Goal: Information Seeking & Learning: Check status

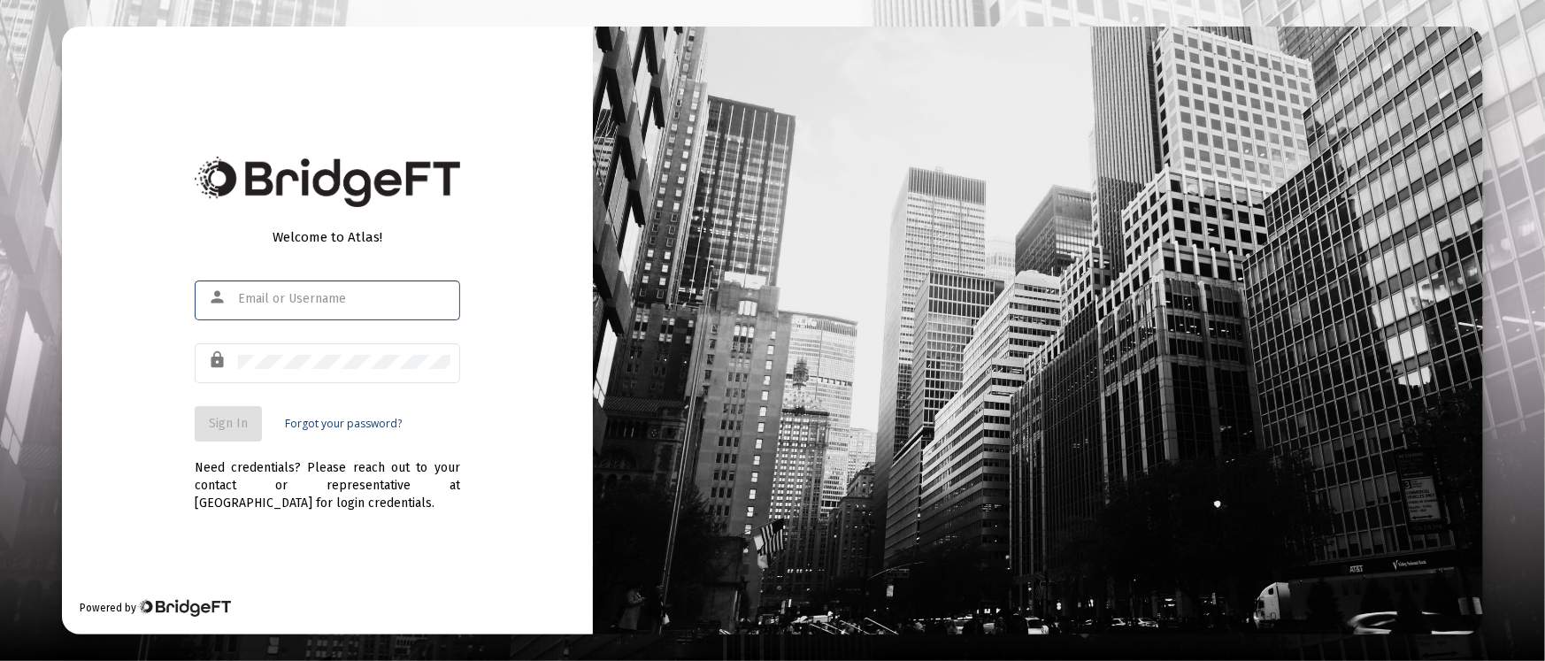
type input "[PERSON_NAME][EMAIL_ADDRESS][DOMAIN_NAME]"
click at [250, 419] on button "Sign In" at bounding box center [228, 423] width 67 height 35
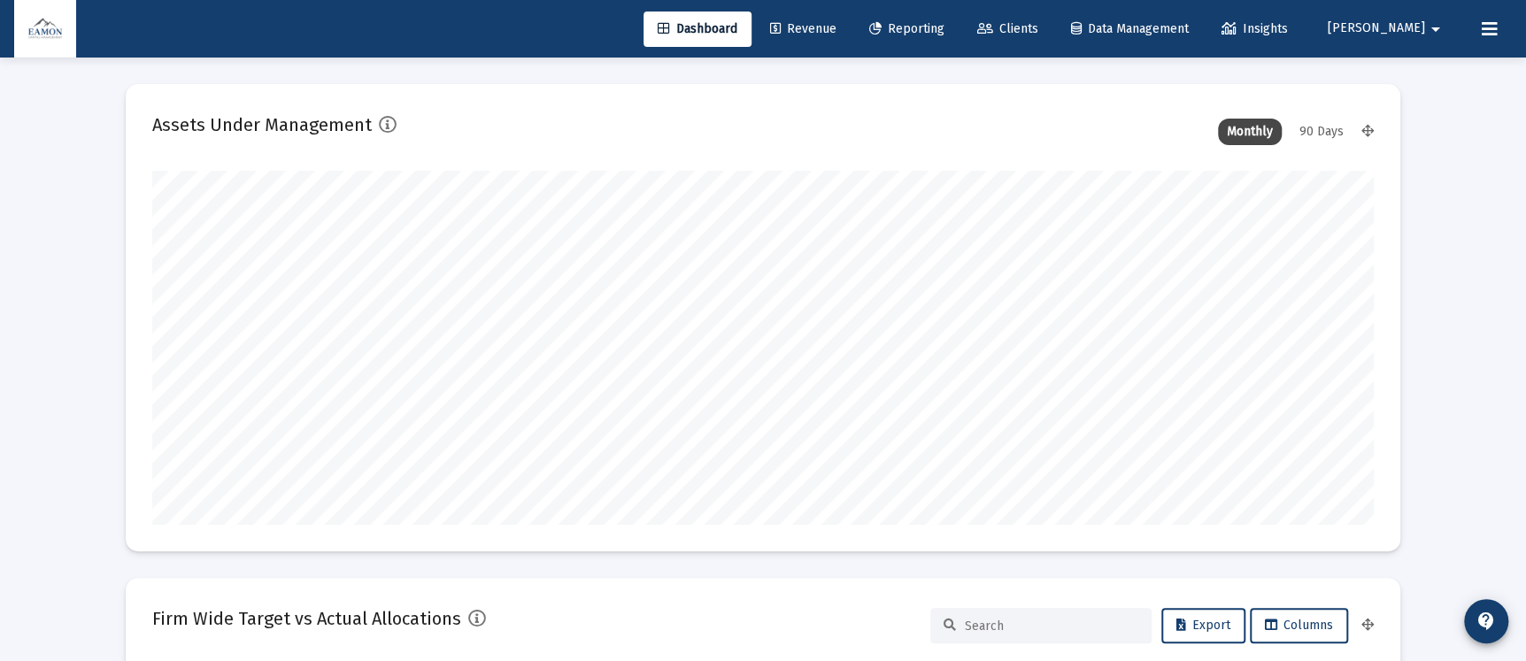
type input "[DATE]"
click at [944, 28] on span "Reporting" at bounding box center [906, 28] width 75 height 15
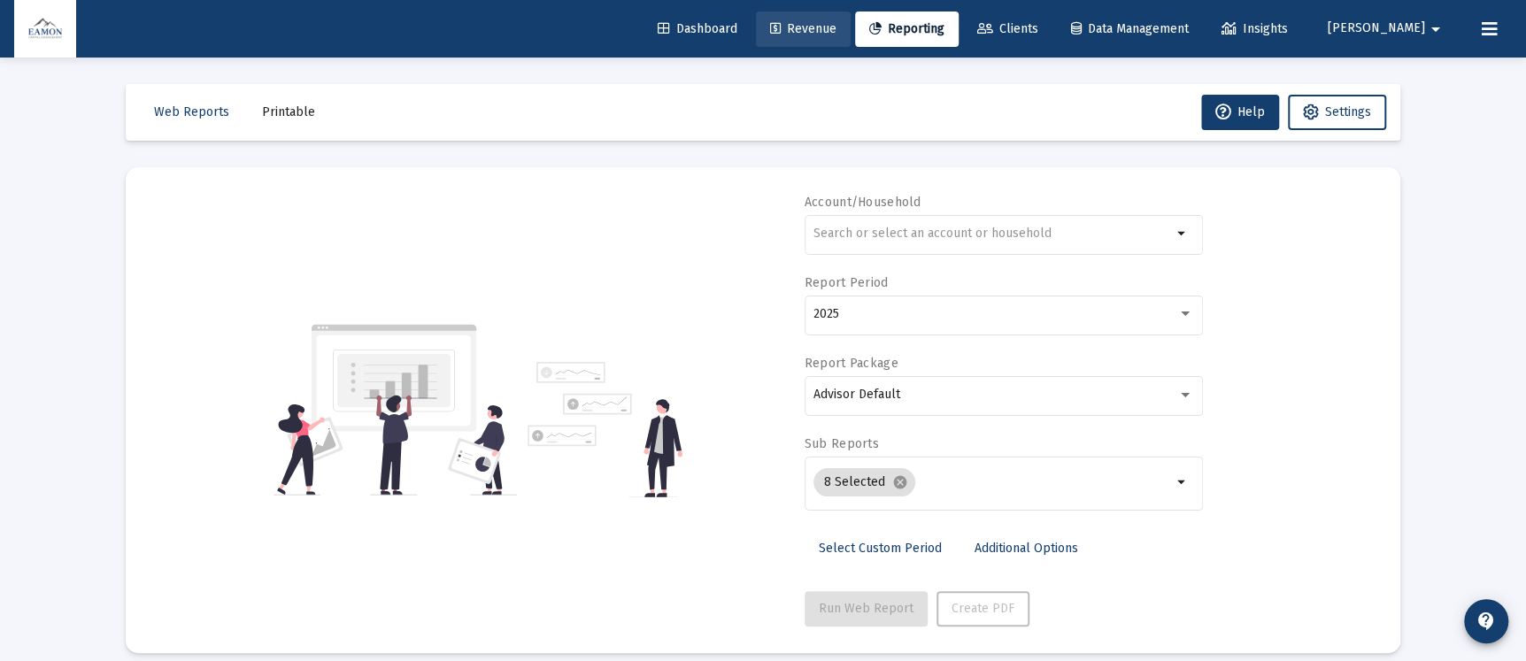
click at [851, 38] on link "Revenue" at bounding box center [803, 29] width 95 height 35
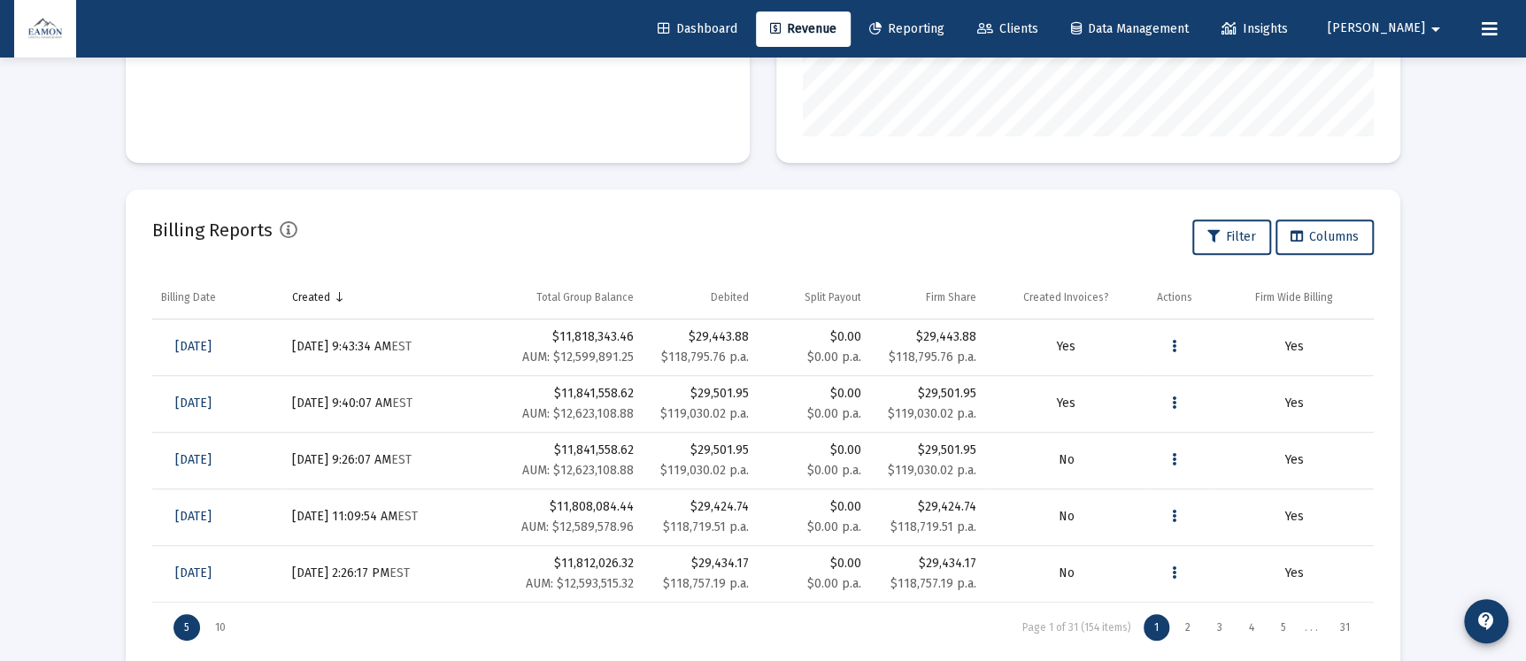
scroll to position [514, 0]
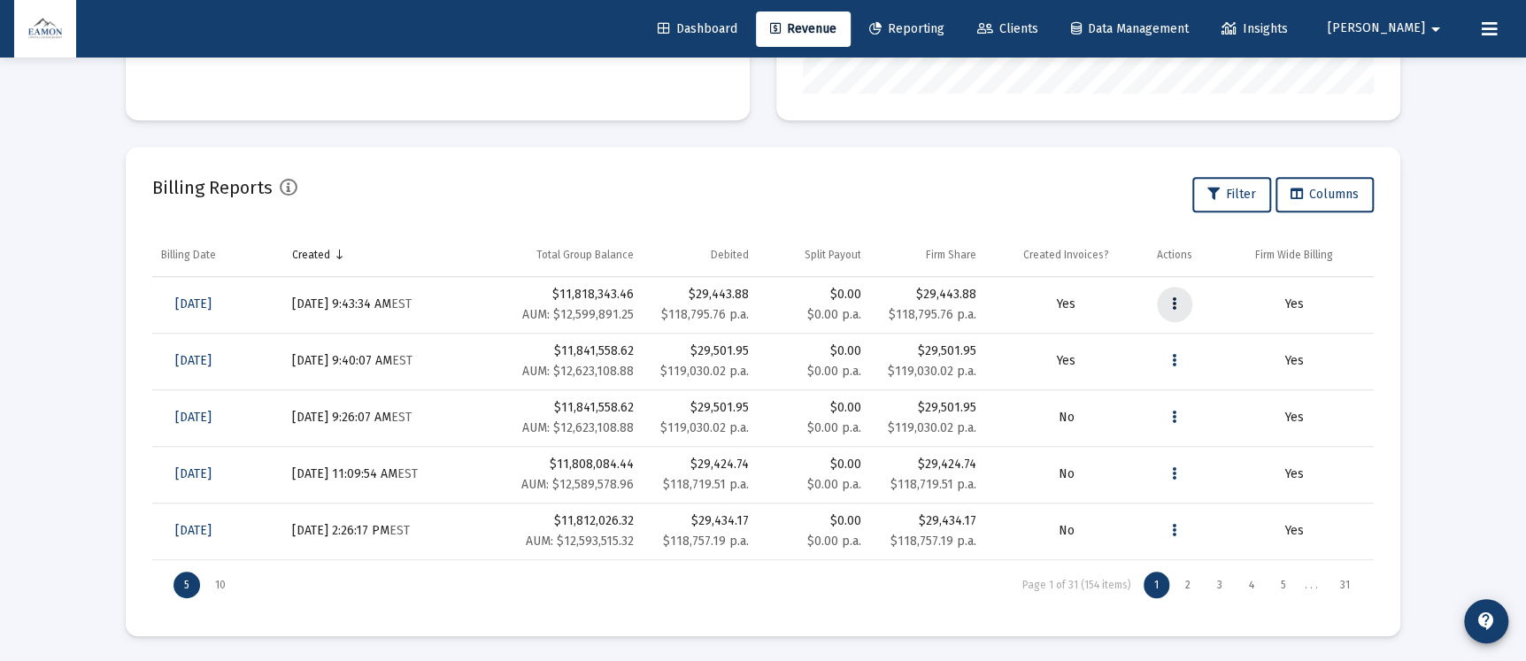
click at [1172, 302] on icon "Data grid" at bounding box center [1174, 304] width 4 height 21
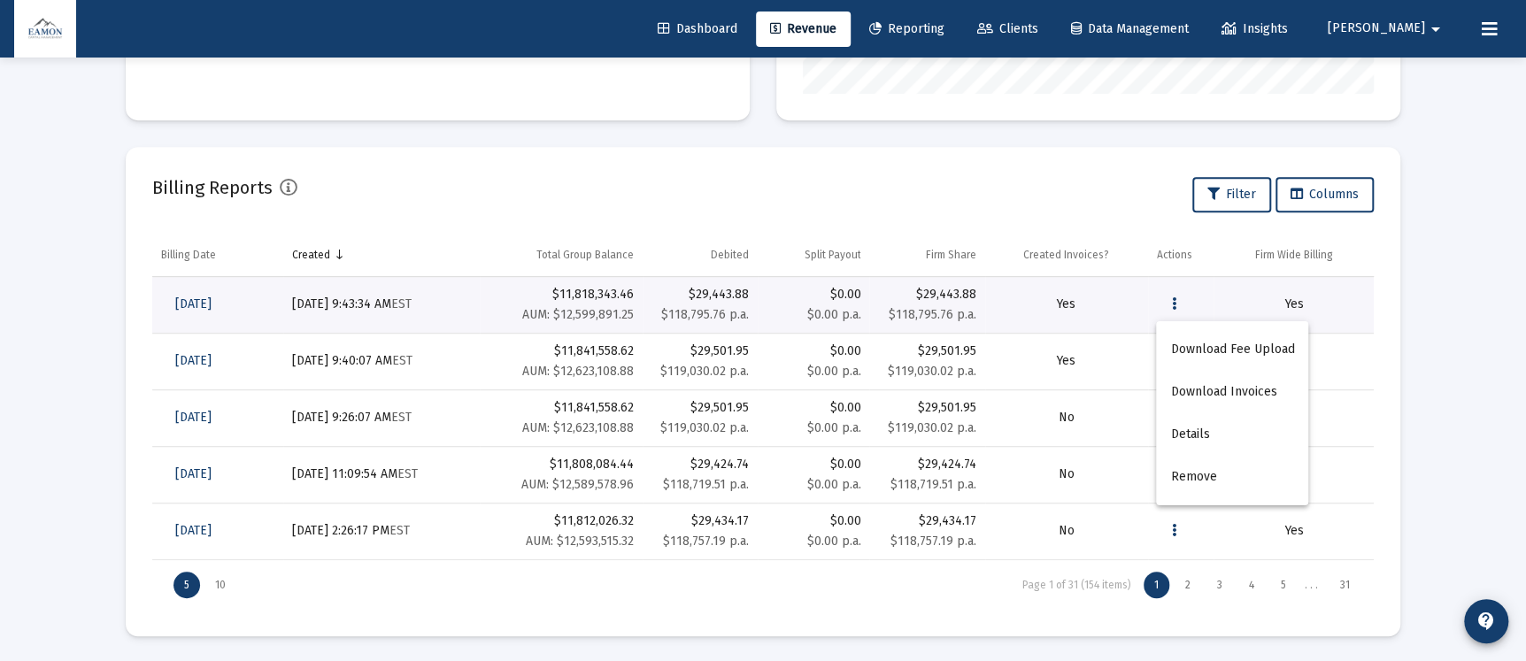
click at [220, 298] on div at bounding box center [763, 330] width 1526 height 661
click at [212, 305] on span "[DATE]" at bounding box center [193, 303] width 36 height 15
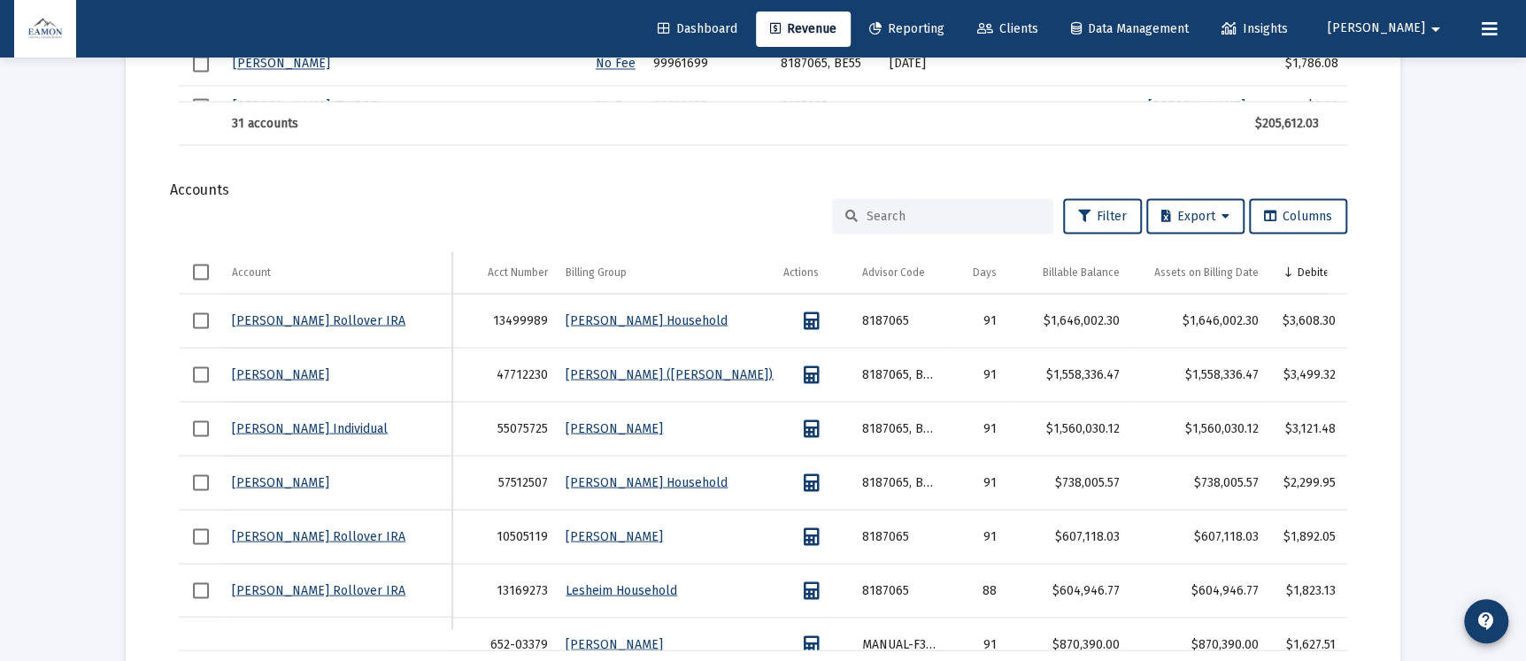
scroll to position [2084, 0]
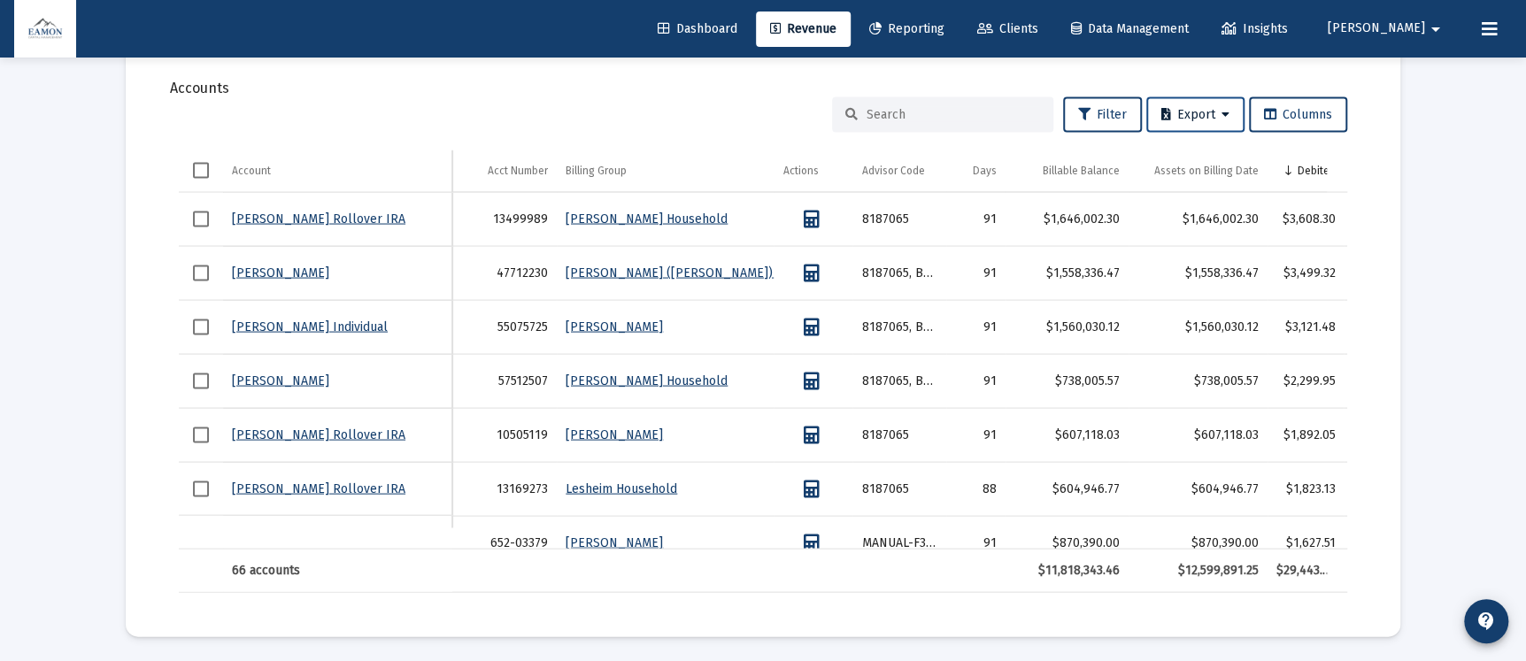
click at [1226, 108] on icon at bounding box center [1225, 114] width 8 height 12
click at [1414, 87] on div at bounding box center [763, 330] width 1526 height 661
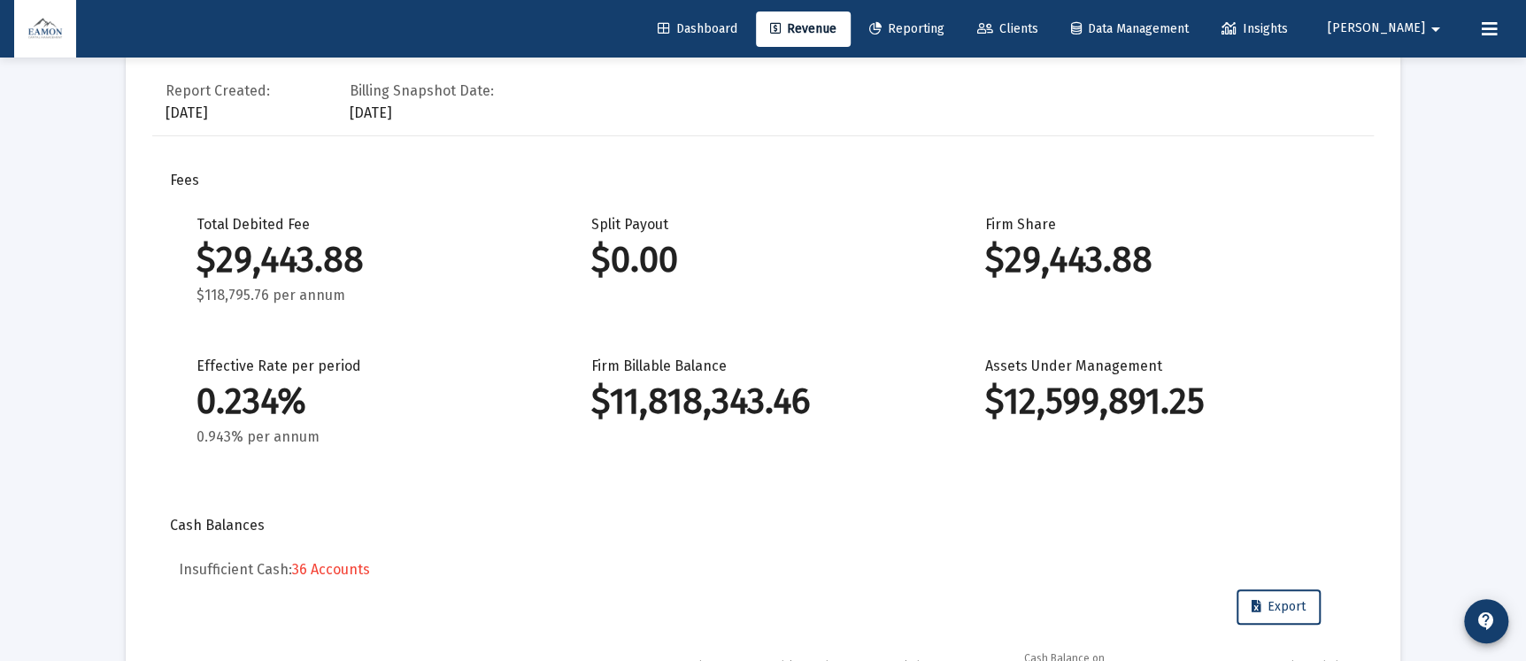
scroll to position [0, 0]
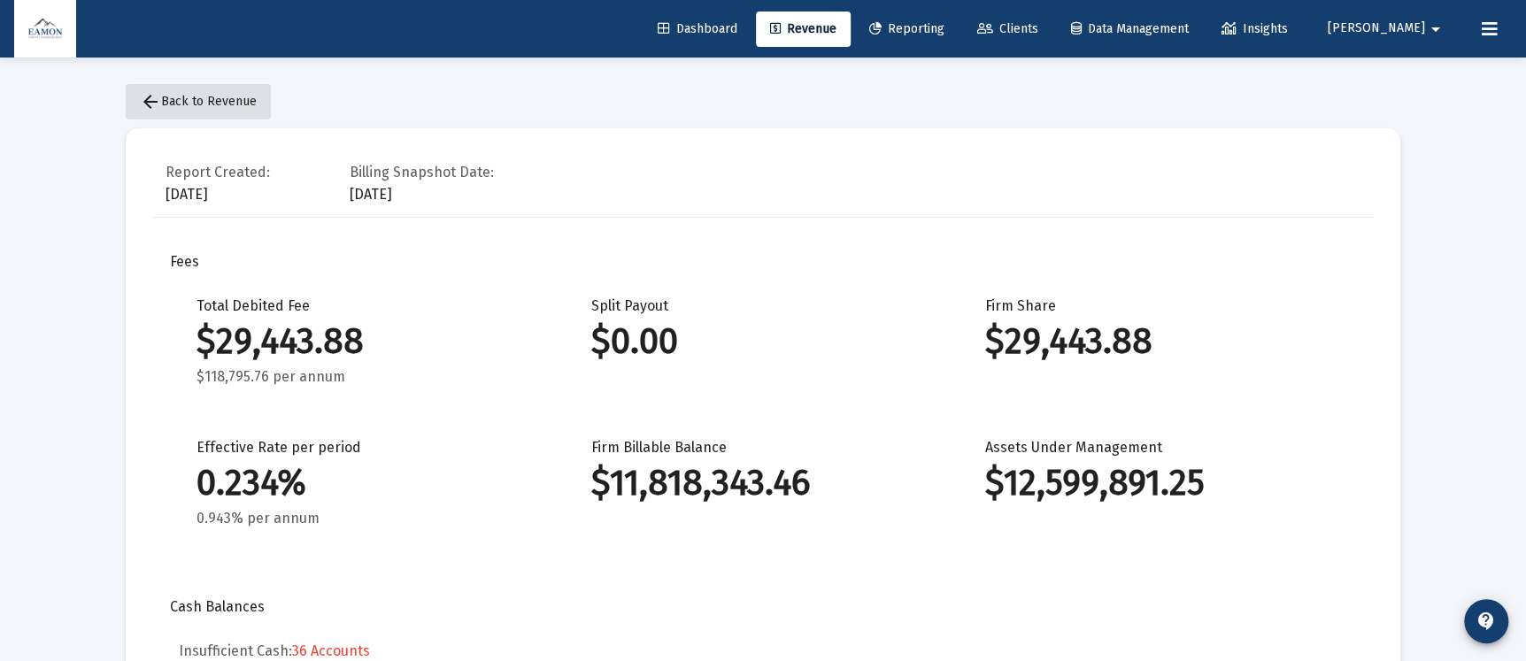
click at [248, 86] on button "arrow_back Back to Revenue" at bounding box center [198, 101] width 145 height 35
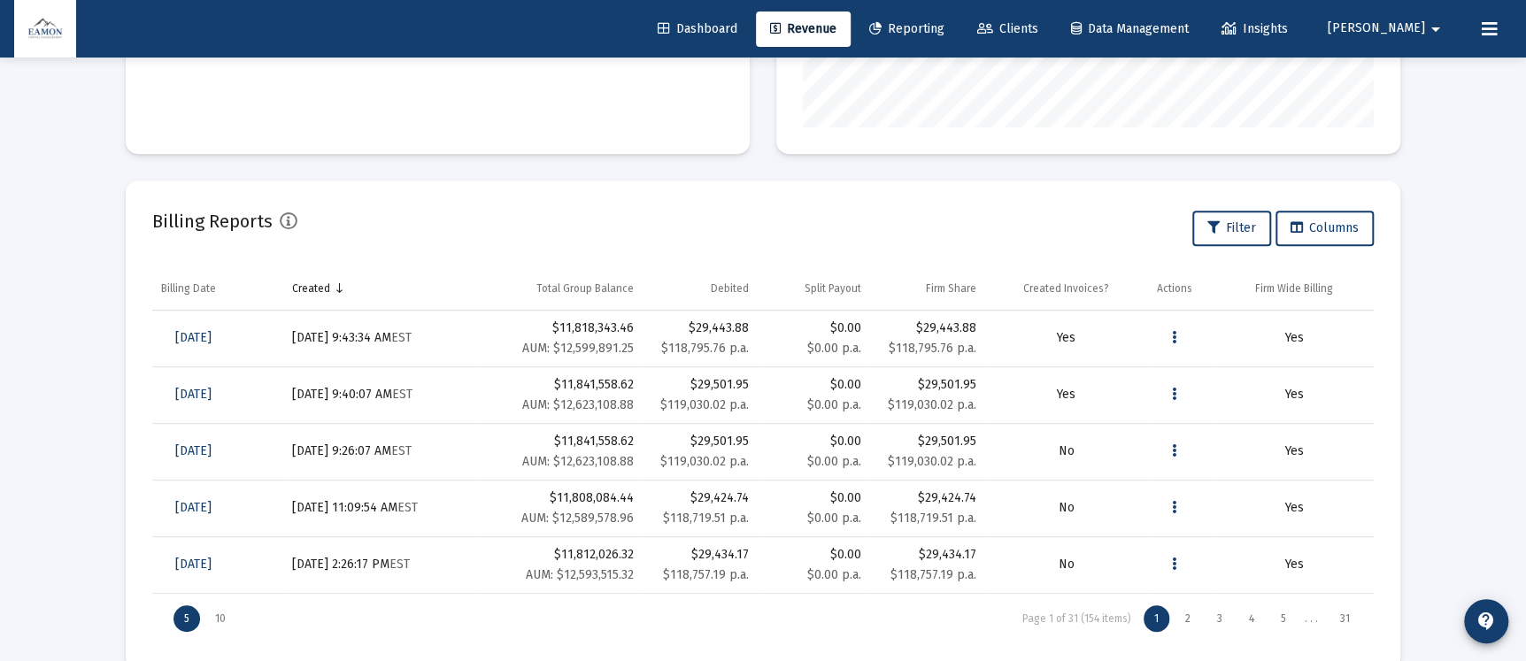
scroll to position [514, 0]
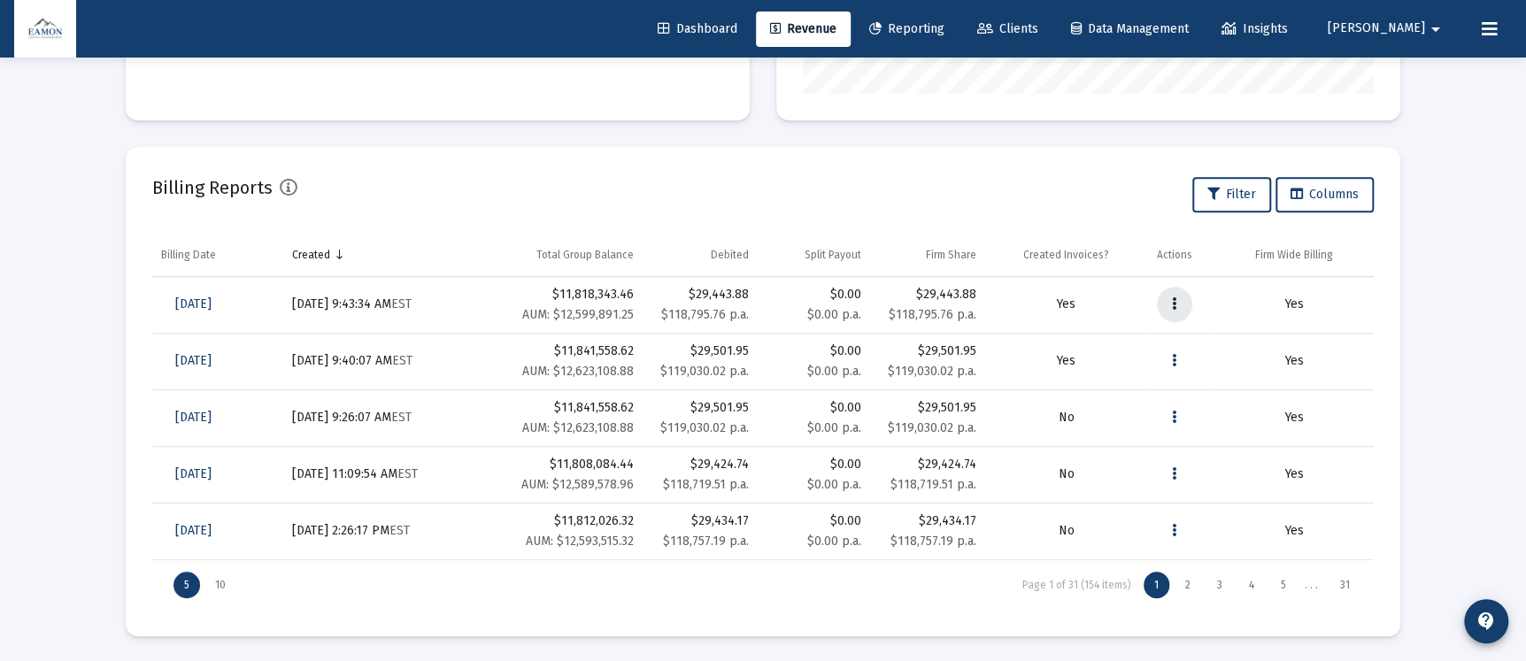
click at [1172, 304] on icon "Data grid" at bounding box center [1174, 304] width 4 height 21
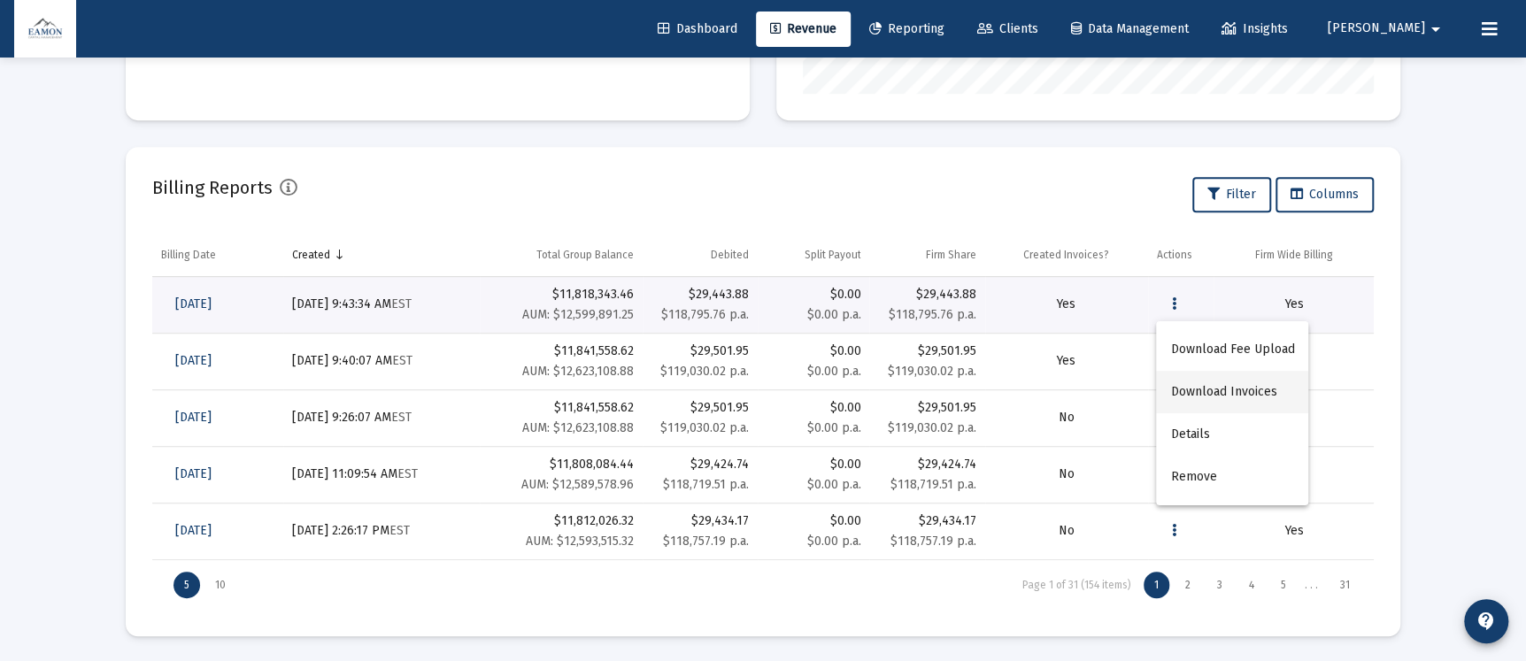
click at [1212, 392] on button "Download Invoices" at bounding box center [1232, 392] width 152 height 42
click at [1175, 308] on icon "Data grid" at bounding box center [1174, 304] width 4 height 21
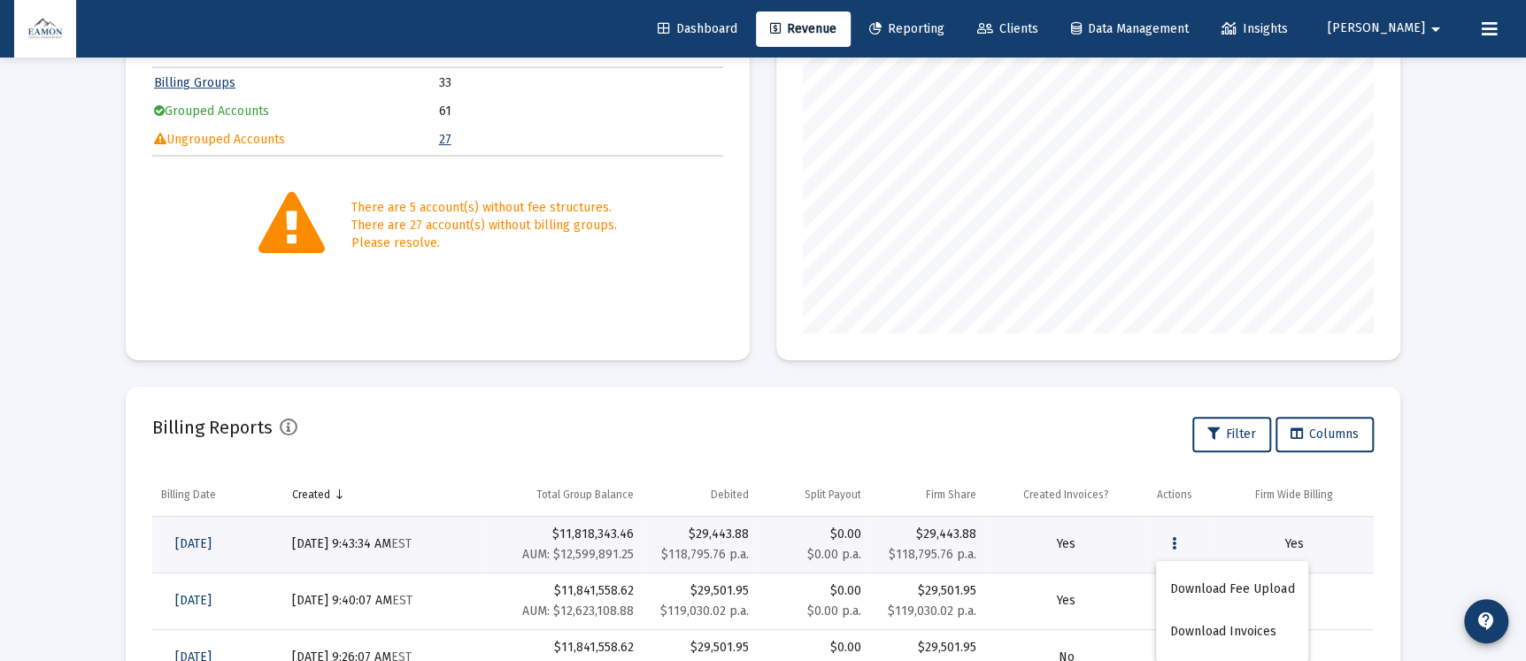
scroll to position [0, 0]
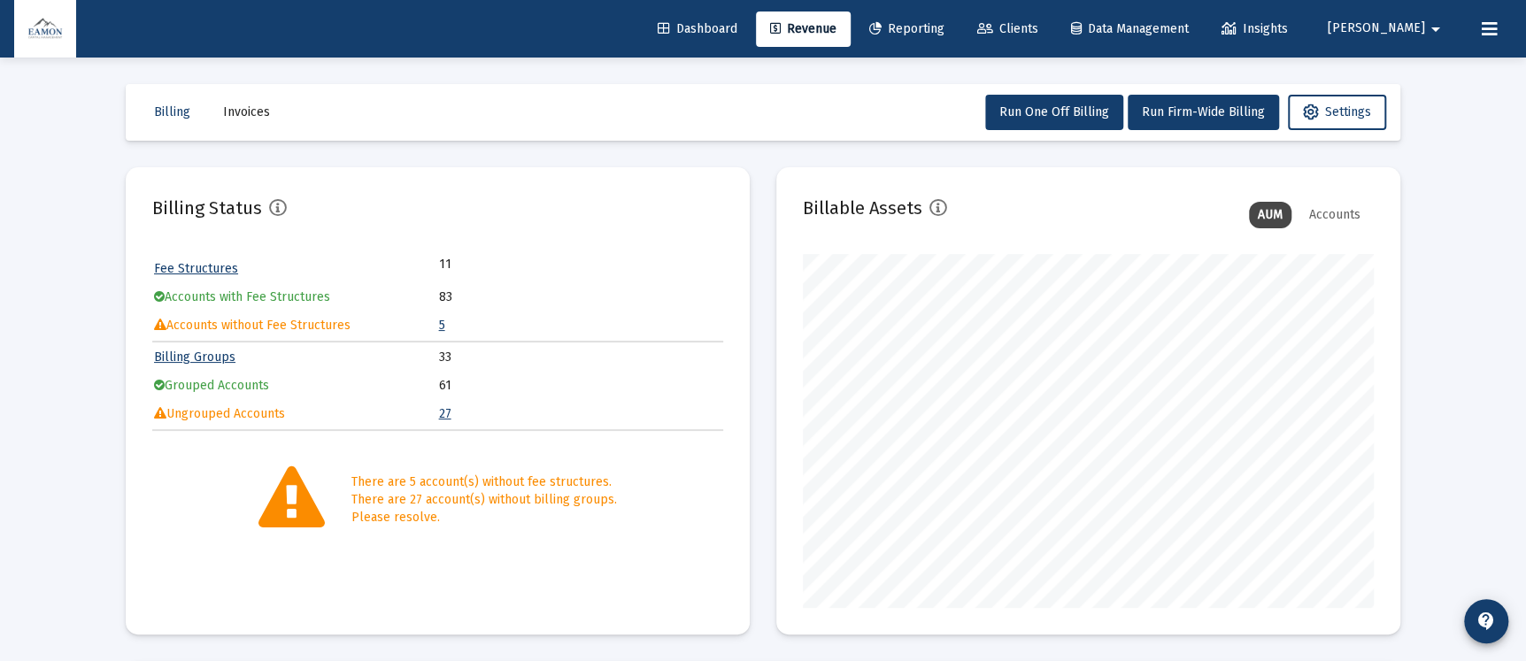
click at [953, 6] on div at bounding box center [763, 330] width 1526 height 661
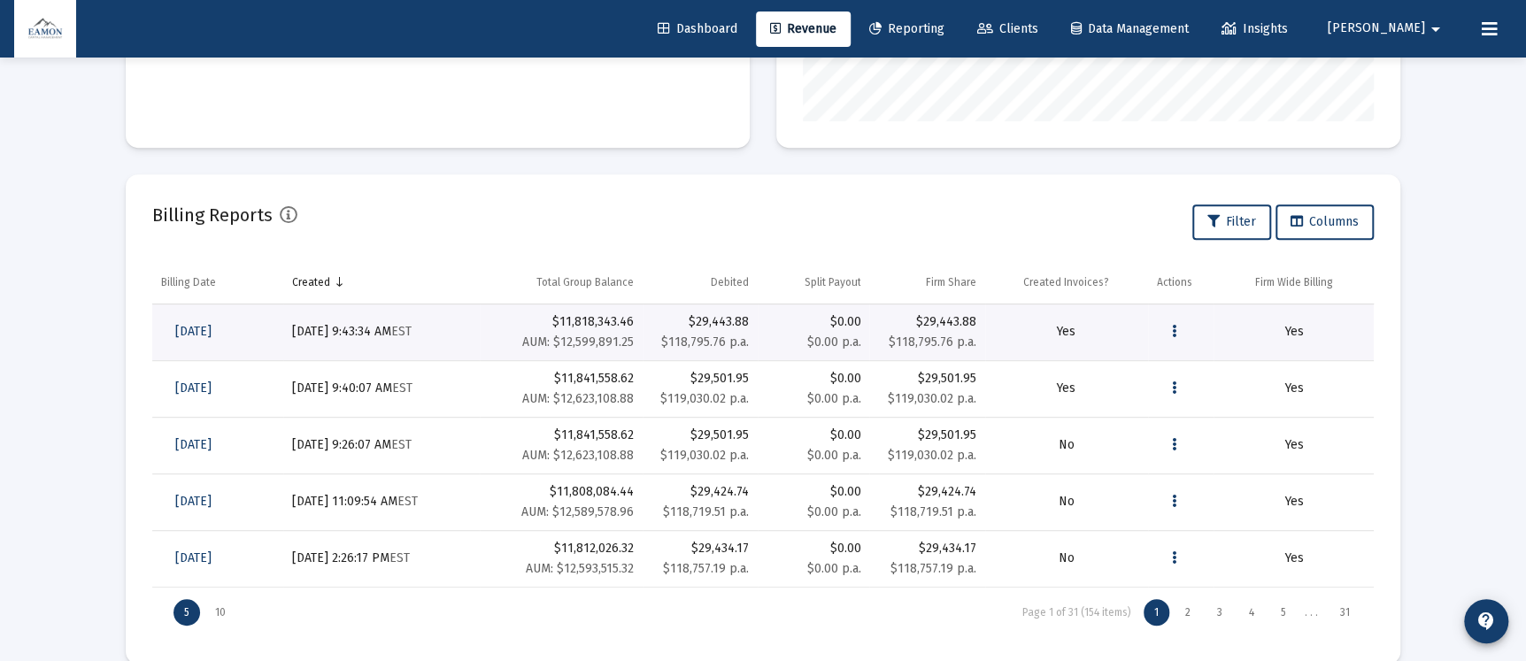
click at [957, 17] on link "Reporting" at bounding box center [907, 29] width 104 height 35
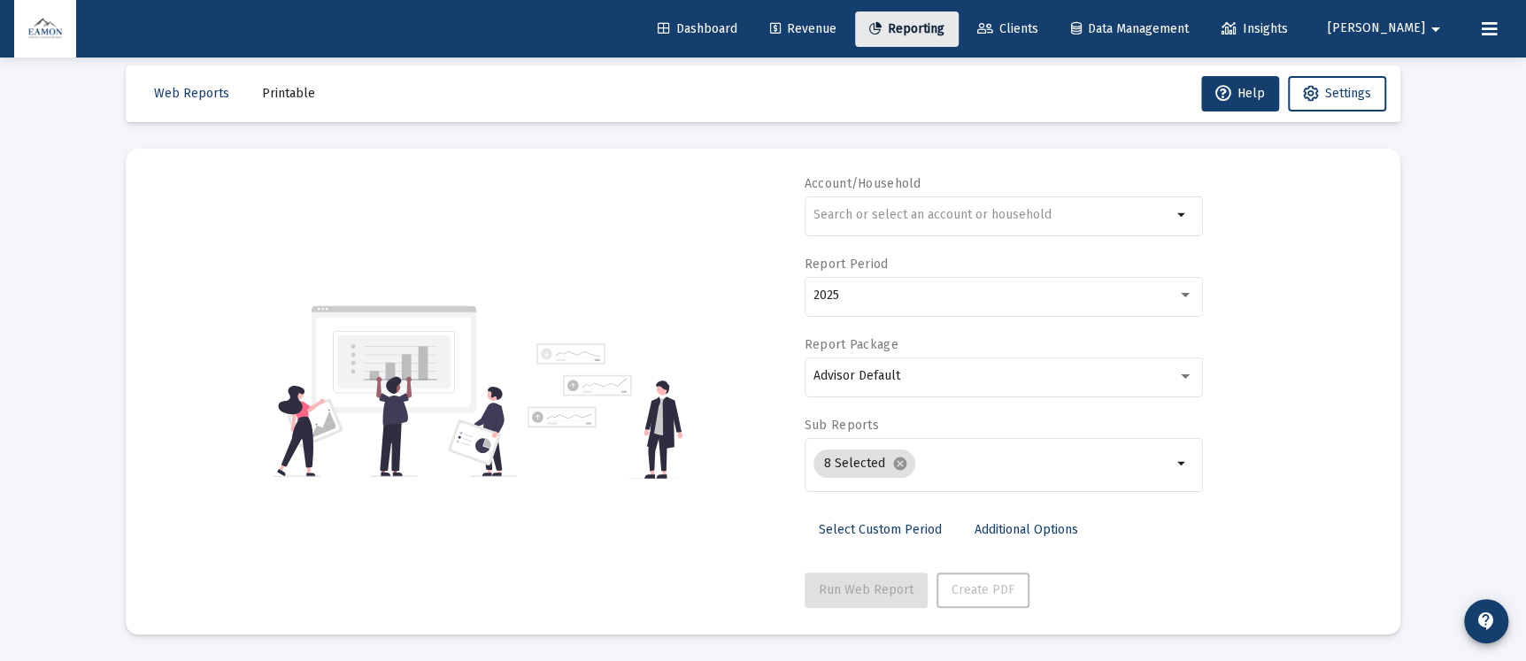
scroll to position [18, 0]
click at [934, 211] on input "text" at bounding box center [992, 216] width 358 height 14
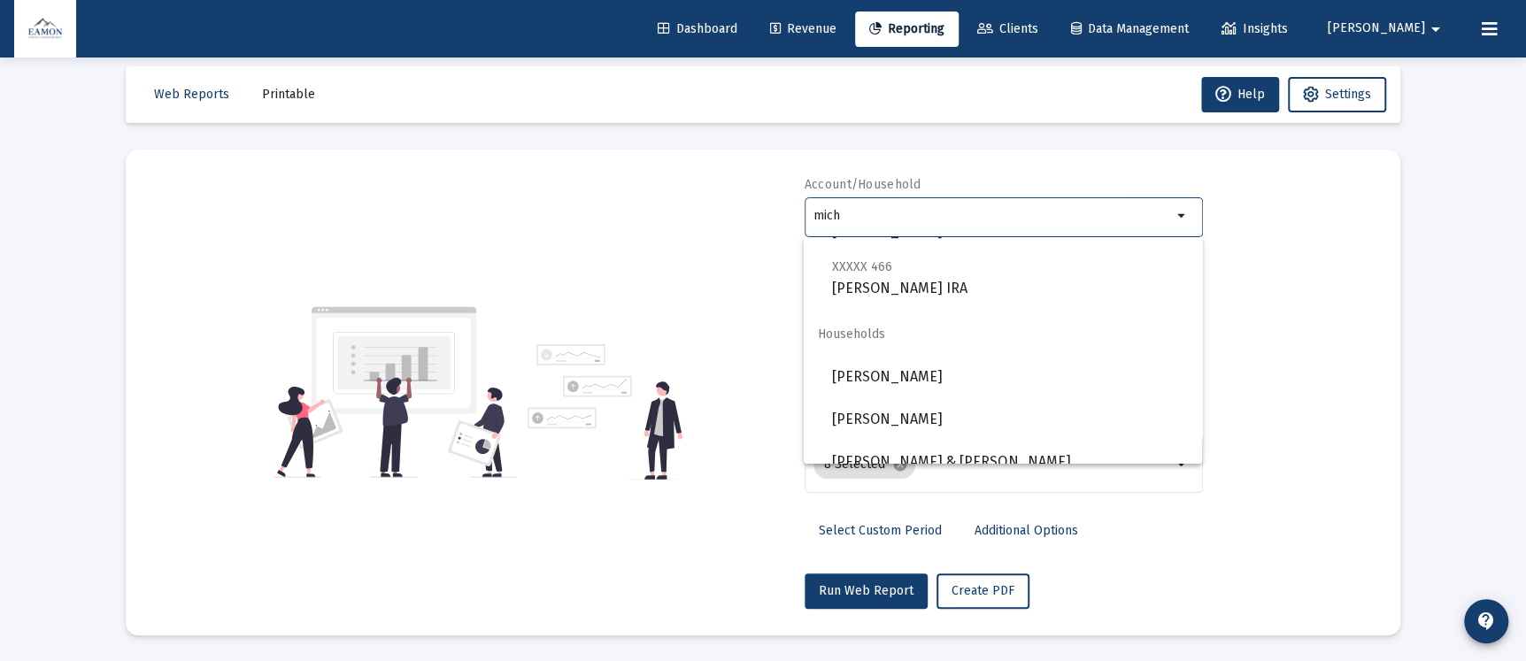
scroll to position [496, 0]
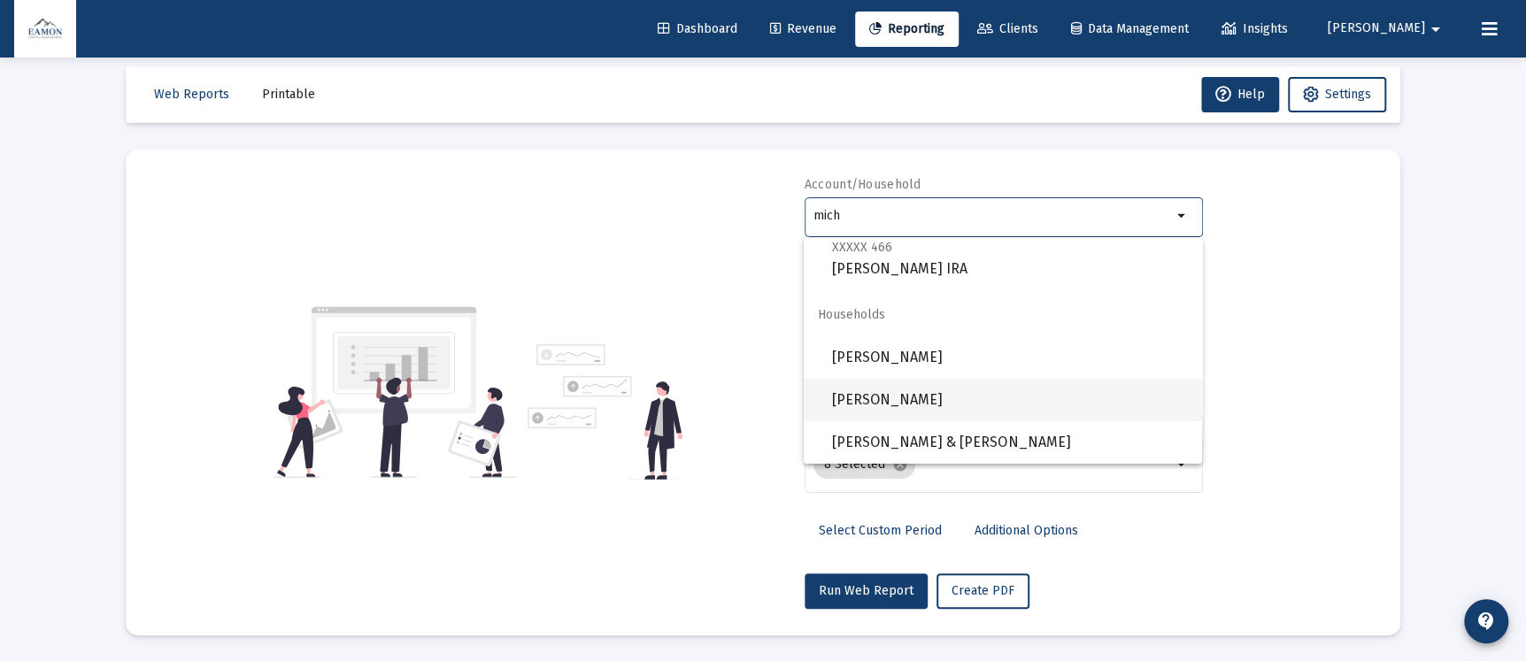
click at [949, 392] on span "[PERSON_NAME]" at bounding box center [1010, 400] width 356 height 42
type input "[PERSON_NAME]"
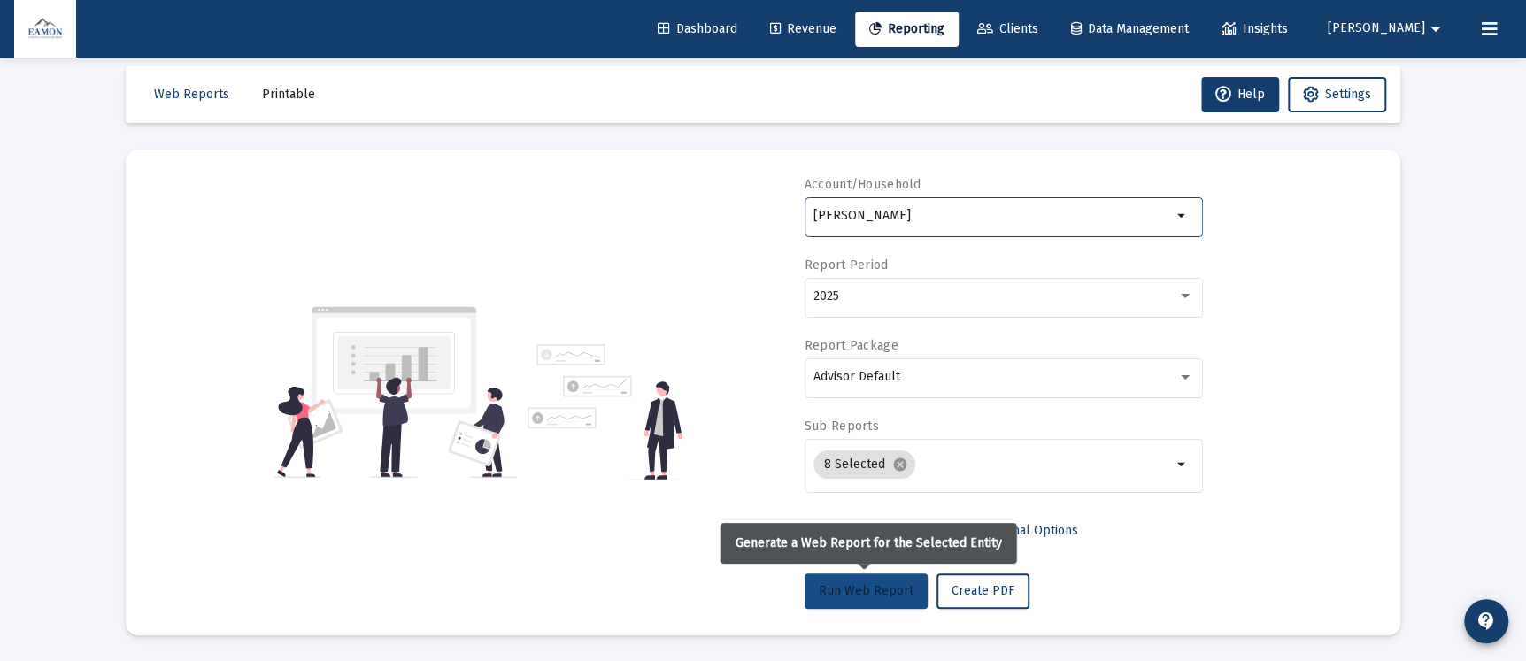
click at [858, 602] on button "Run Web Report" at bounding box center [865, 591] width 123 height 35
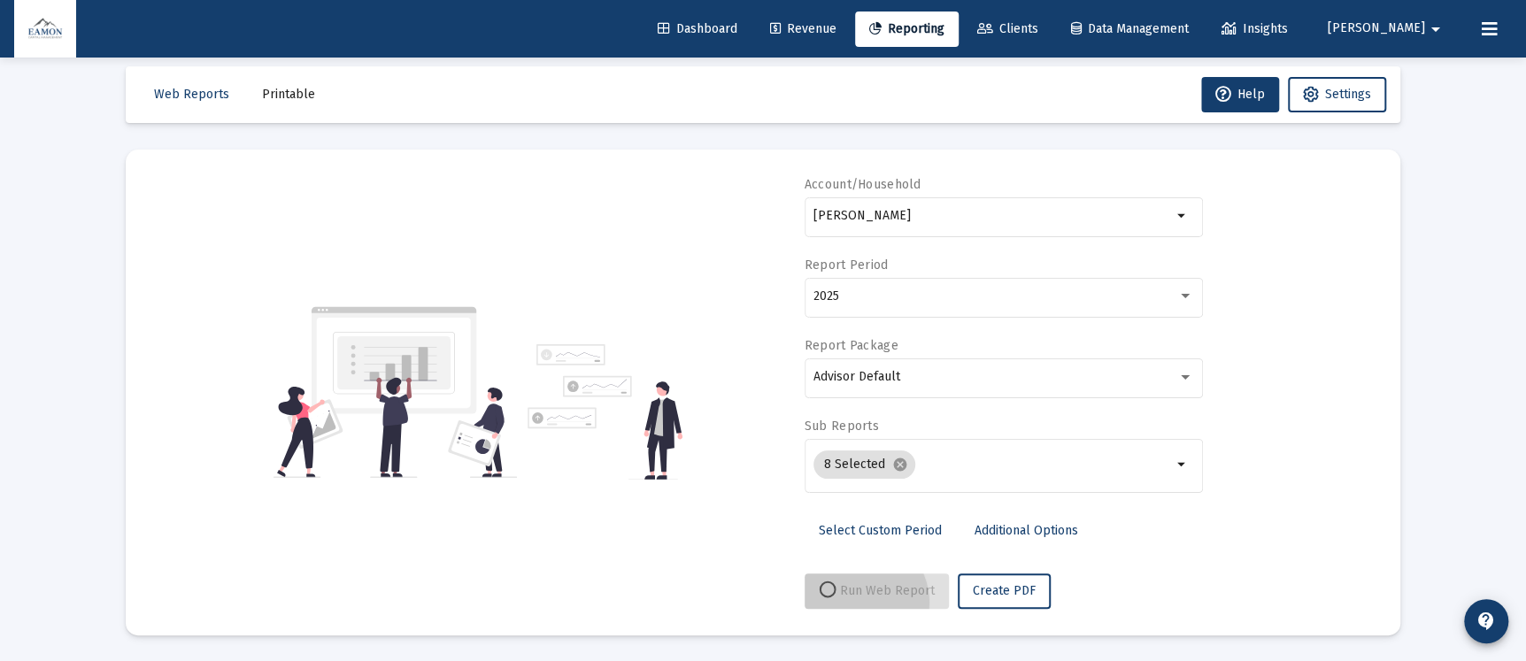
select select "View 1 month"
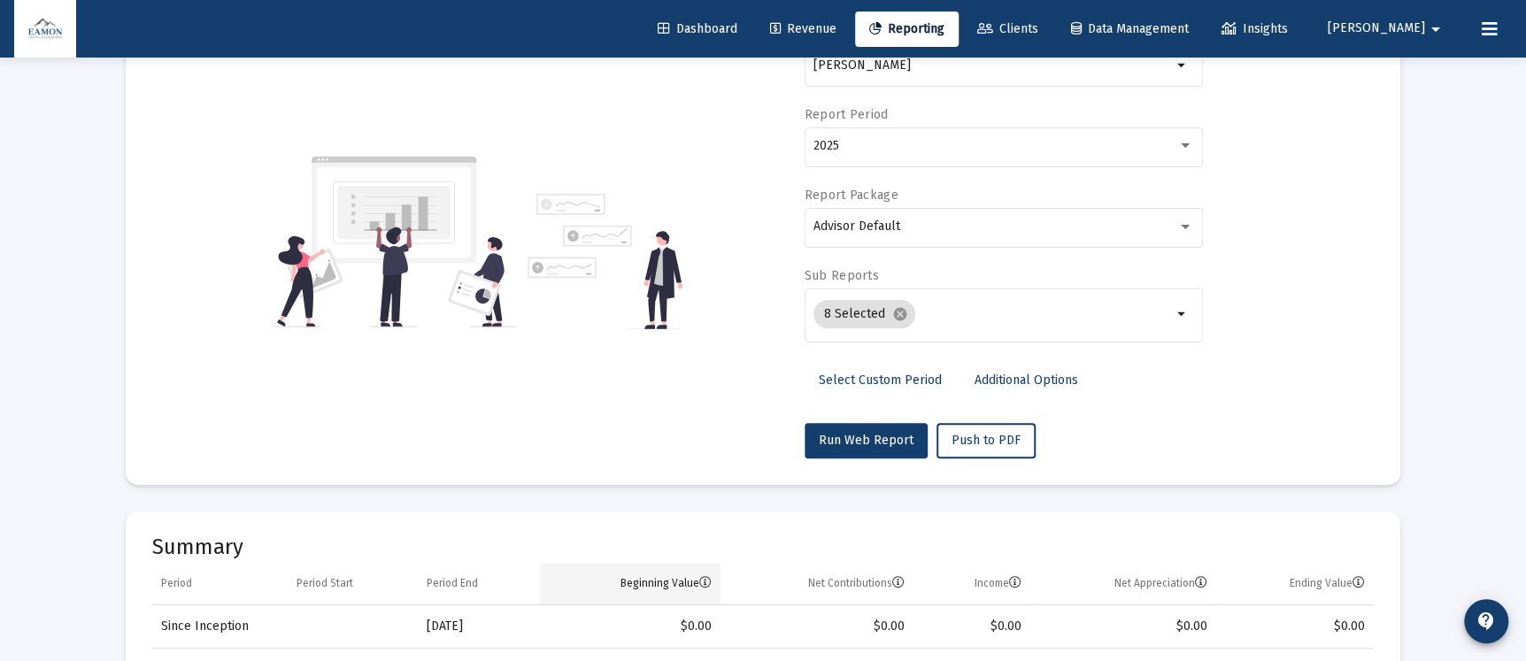
scroll to position [0, 0]
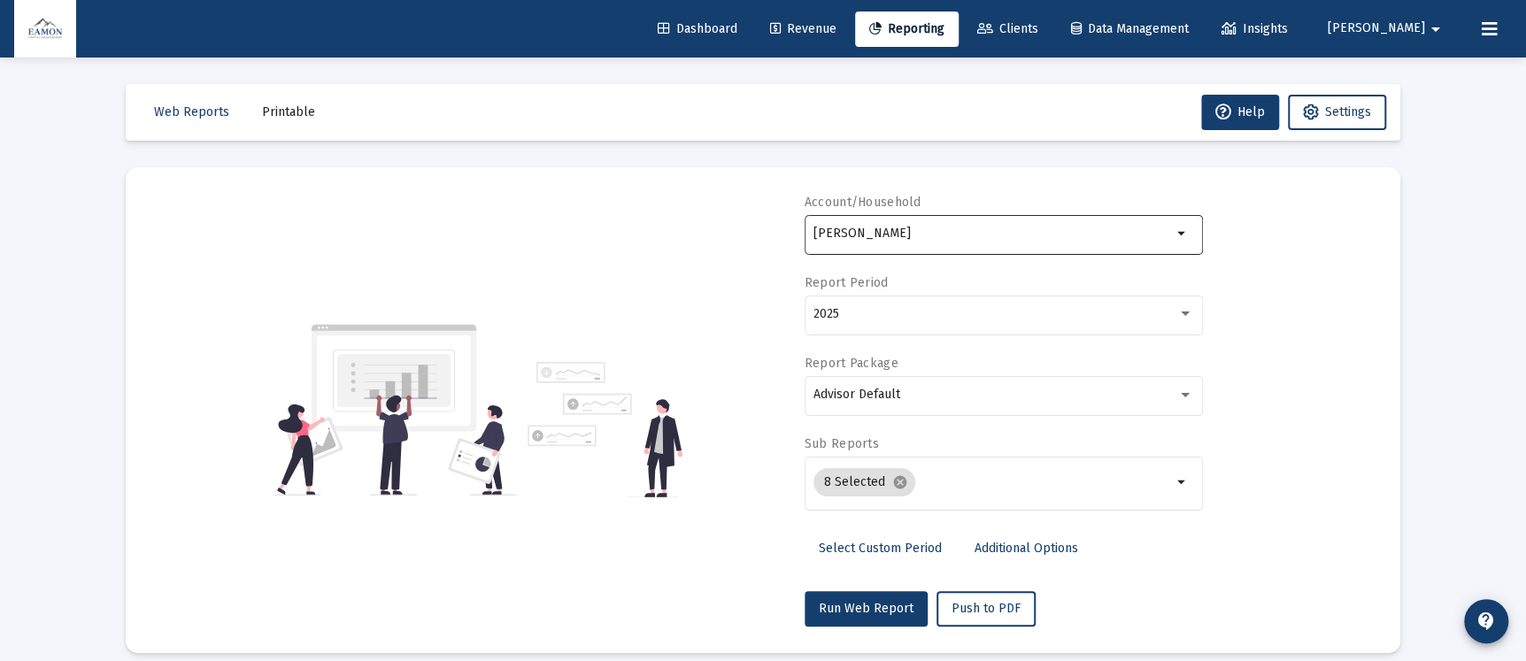
click at [1026, 232] on input "[PERSON_NAME]" at bounding box center [992, 234] width 358 height 14
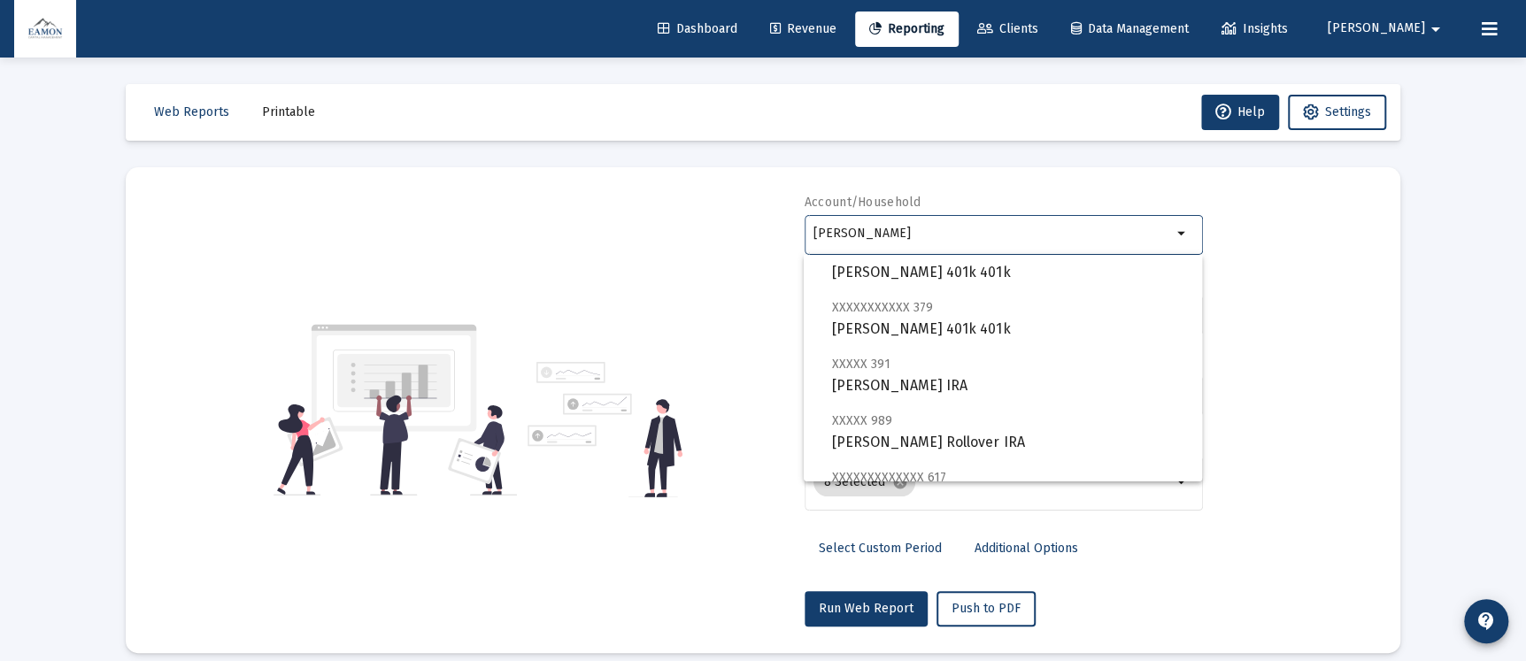
scroll to position [266, 0]
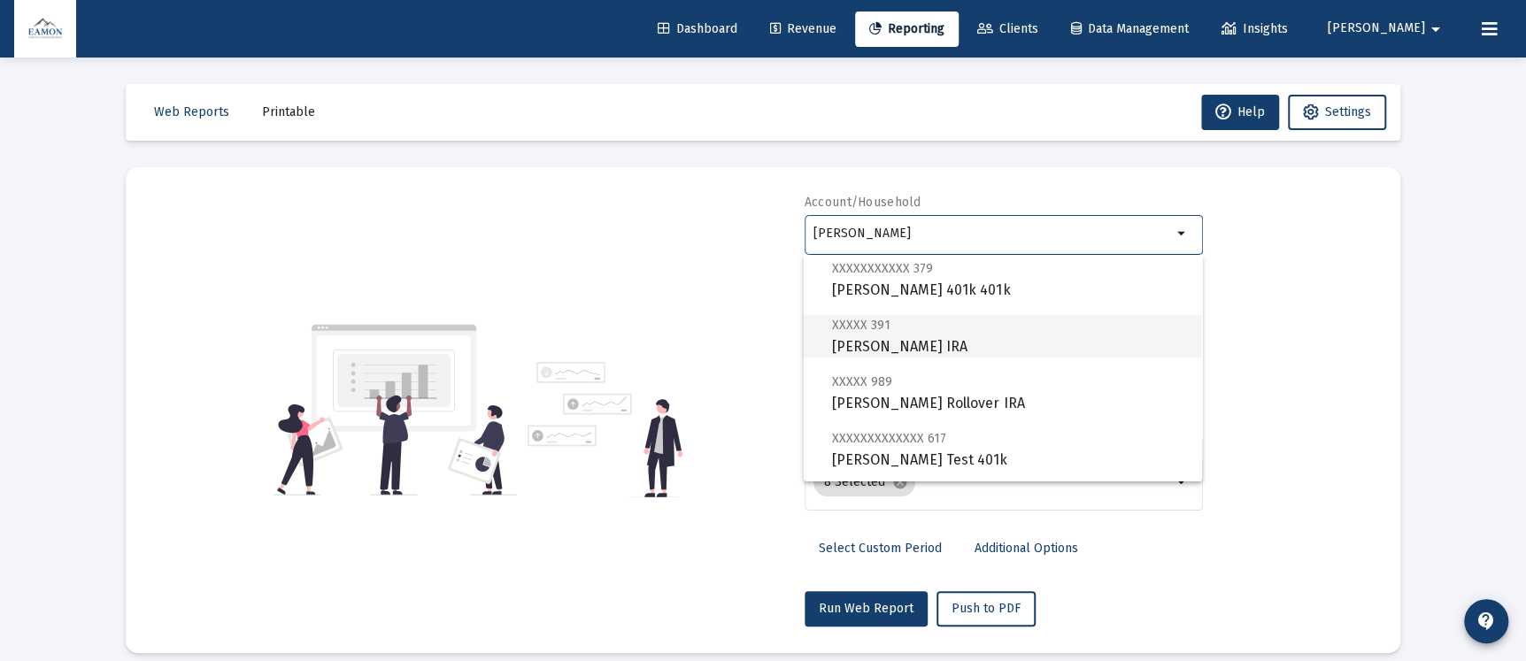
click at [917, 344] on span "XXXXX 391 [PERSON_NAME] IRA" at bounding box center [1010, 335] width 356 height 43
type input "[PERSON_NAME] IRA"
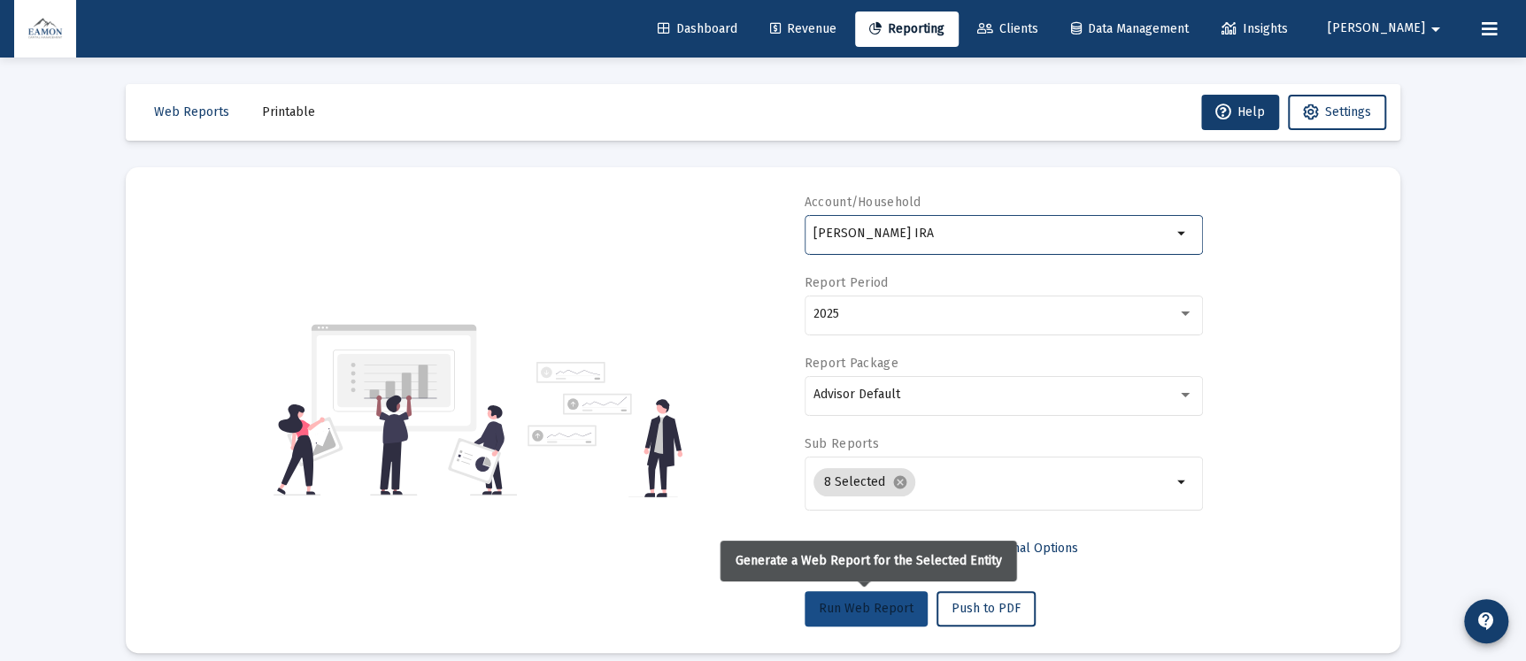
click at [872, 607] on span "Run Web Report" at bounding box center [866, 608] width 95 height 15
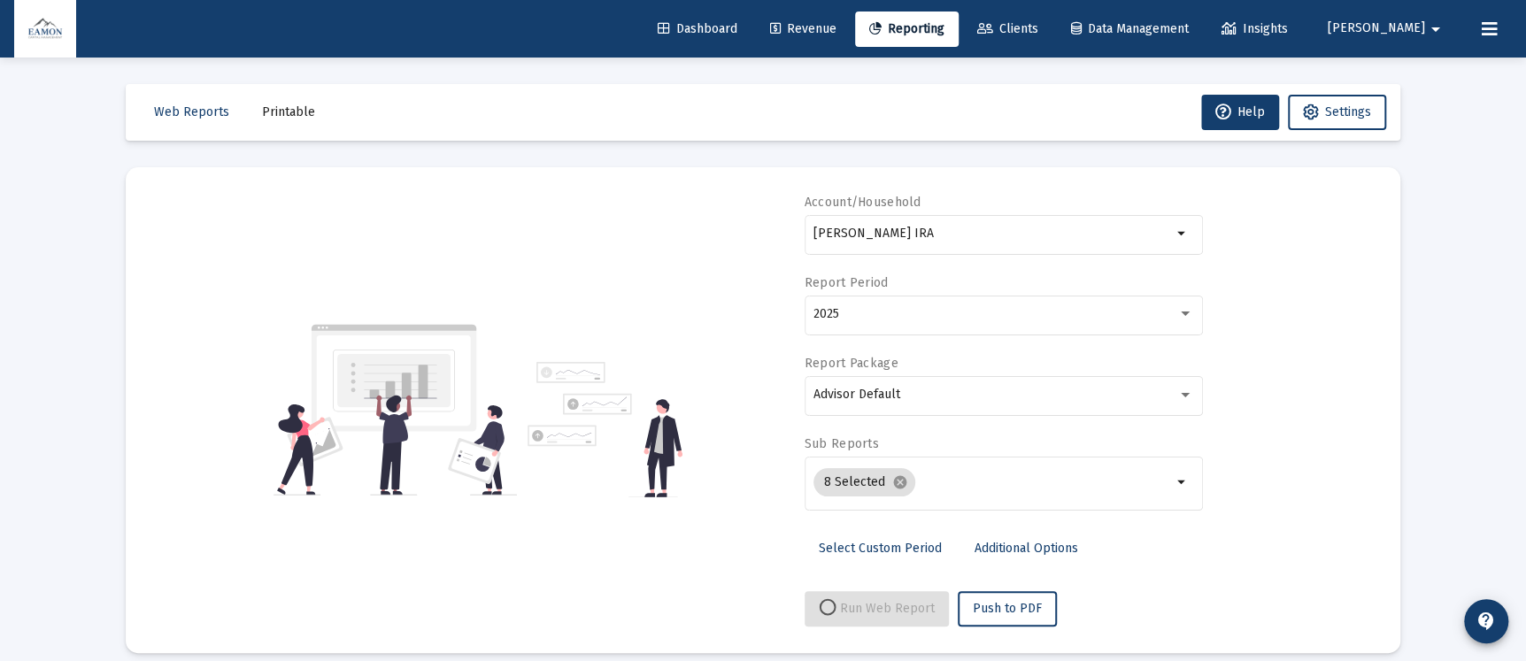
select select "View all"
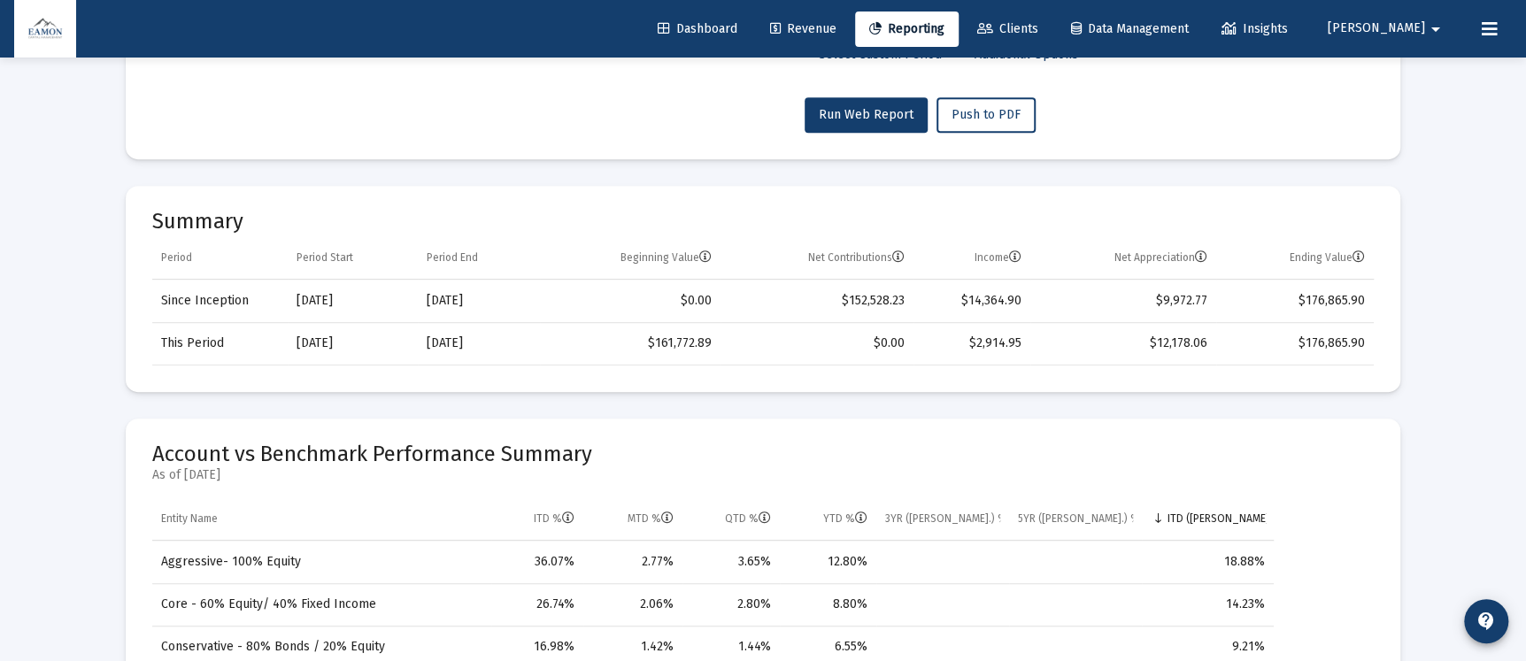
scroll to position [531, 0]
